Goal: Information Seeking & Learning: Check status

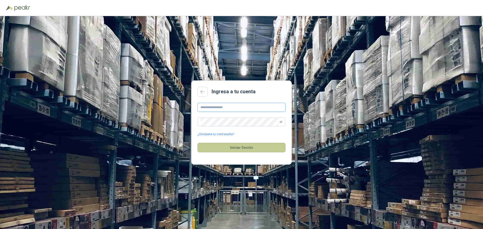
type input "**********"
click at [238, 147] on button "Iniciar Sesión" at bounding box center [241, 148] width 88 height 10
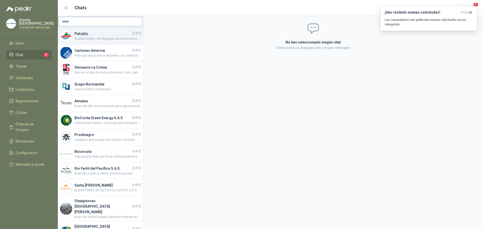
click at [94, 32] on h4 "Patojito" at bounding box center [102, 34] width 57 height 6
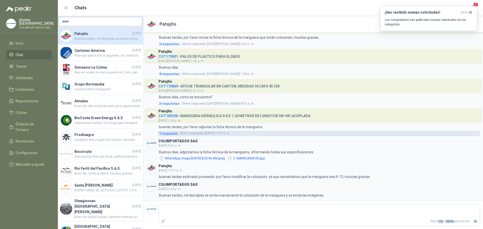
scroll to position [17, 0]
click at [251, 159] on button "2. MANGUERA-R2.jpg" at bounding box center [246, 158] width 38 height 5
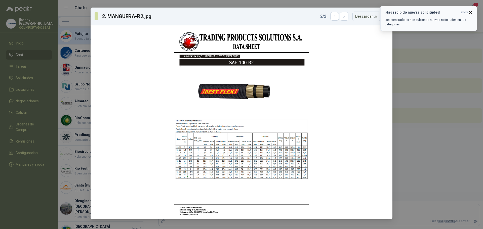
click at [471, 12] on icon "button" at bounding box center [470, 12] width 4 height 4
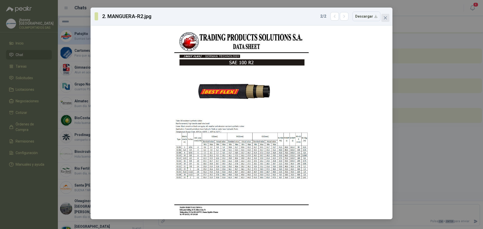
click at [386, 16] on button "Close" at bounding box center [385, 18] width 8 height 8
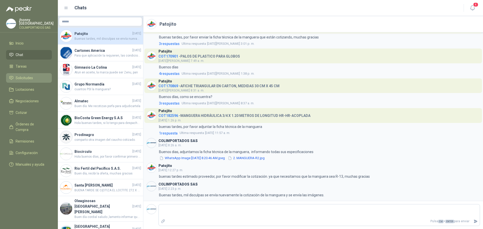
click at [22, 75] on span "Solicitudes" at bounding box center [24, 78] width 17 height 6
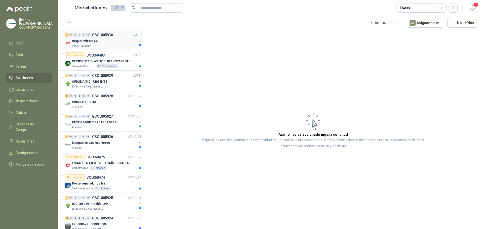
click at [111, 39] on div "Requerimiento SST" at bounding box center [104, 41] width 65 height 6
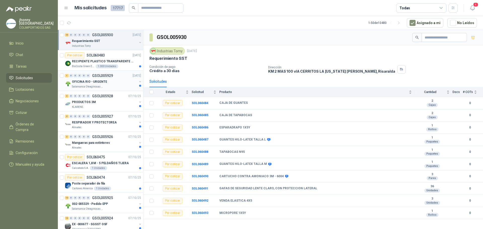
click at [105, 74] on p "GSOL005929" at bounding box center [102, 76] width 21 height 4
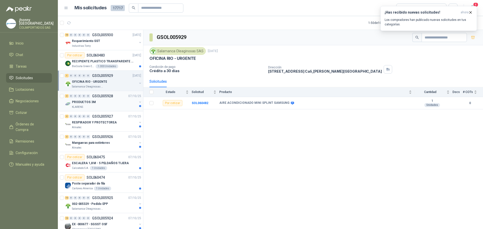
click at [104, 105] on div "PRODUCTOS 3M" at bounding box center [104, 102] width 65 height 6
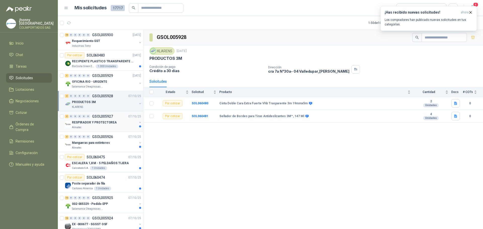
click at [109, 127] on div "Almatec" at bounding box center [104, 127] width 65 height 4
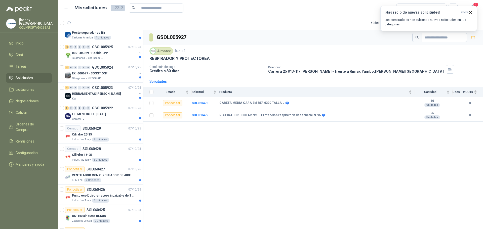
scroll to position [176, 0]
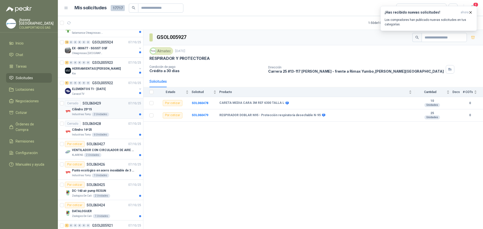
click at [110, 111] on div "Cilindro 25*15" at bounding box center [106, 109] width 69 height 6
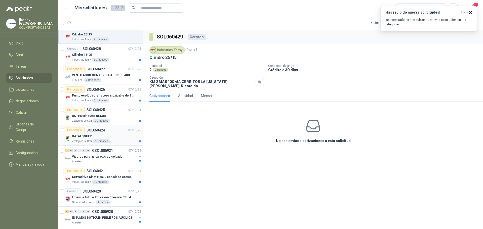
scroll to position [251, 0]
click at [114, 132] on div "Por cotizar SOL060424 [DATE]" at bounding box center [103, 130] width 76 height 6
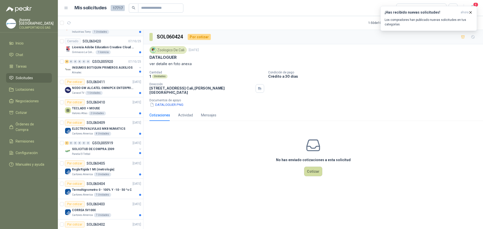
scroll to position [402, 0]
click at [105, 172] on div "1 Unidades" at bounding box center [102, 173] width 17 height 4
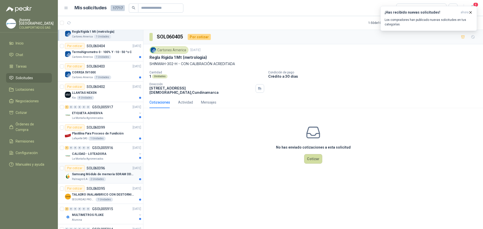
scroll to position [553, 0]
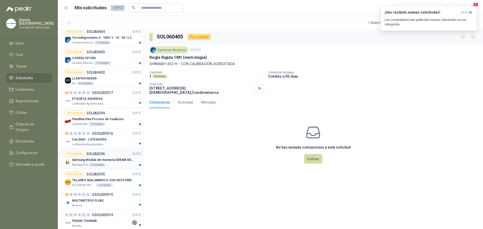
click at [109, 163] on div "Samsung Módulo de memoria SDRAM DDR4 M393A2G40DB0 de 16 GB M393A2G40DB0-CPB" at bounding box center [106, 160] width 69 height 6
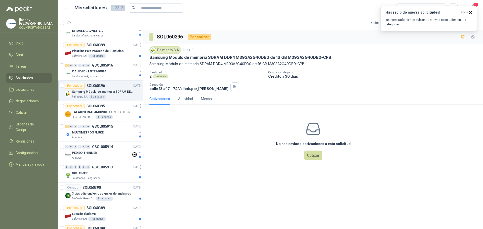
scroll to position [653, 0]
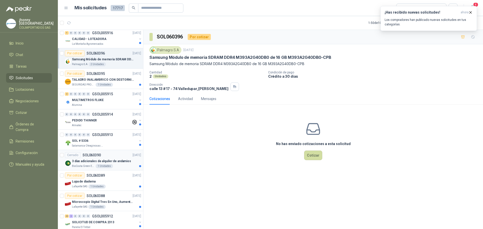
click at [105, 157] on div "Cerrado SOL060390 [DATE]" at bounding box center [103, 155] width 76 height 6
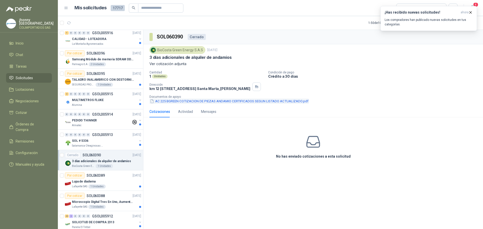
click at [166, 104] on button "AC 225 BGREEN COTIZACION DE PIEZAS ANDAMIO CERTIFICADOS SEGUN LISTADO ACTUALIZA…" at bounding box center [228, 101] width 159 height 5
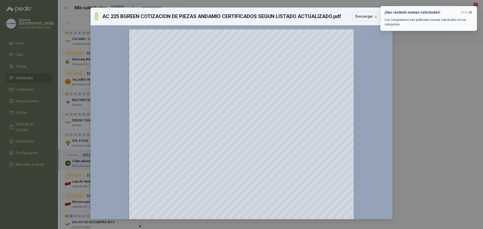
click at [470, 13] on icon "button" at bounding box center [470, 12] width 4 height 4
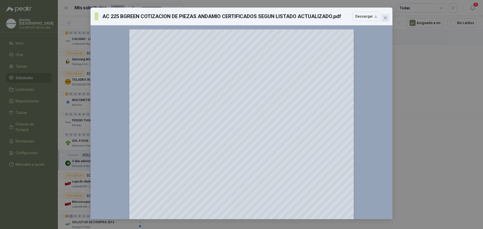
click at [383, 18] on icon "close" at bounding box center [385, 18] width 4 height 4
